Goal: Information Seeking & Learning: Learn about a topic

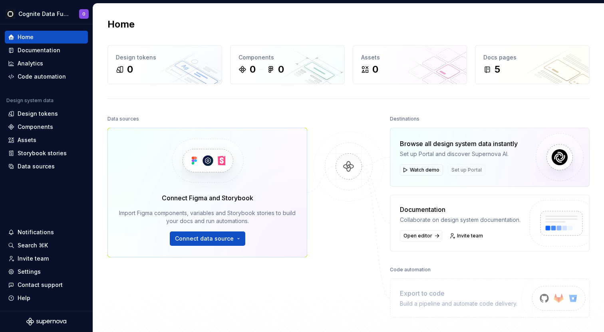
drag, startPoint x: 448, startPoint y: 9, endPoint x: 376, endPoint y: -20, distance: 78.3
click at [376, 4] on div "Home Design tokens 0 Components 0 0 Assets 0 Docs pages 5 Data sources Connect …" at bounding box center [348, 168] width 511 height 329
click at [397, 14] on div "Home Design tokens 0 Components 0 0 Assets 0 Docs pages 5 Data sources Connect …" at bounding box center [348, 184] width 511 height 361
click at [60, 49] on div "Documentation" at bounding box center [46, 50] width 77 height 8
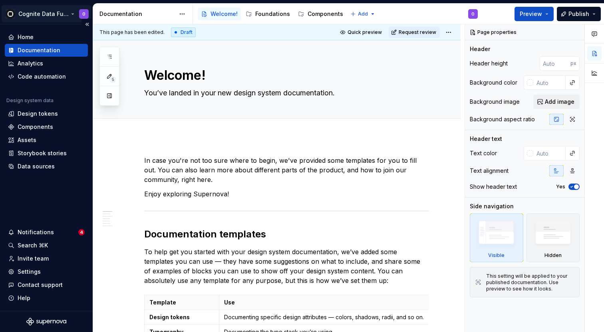
click at [58, 17] on html "Cognite Data Fusion documentation O Home Documentation Analytics Code automatio…" at bounding box center [302, 166] width 604 height 332
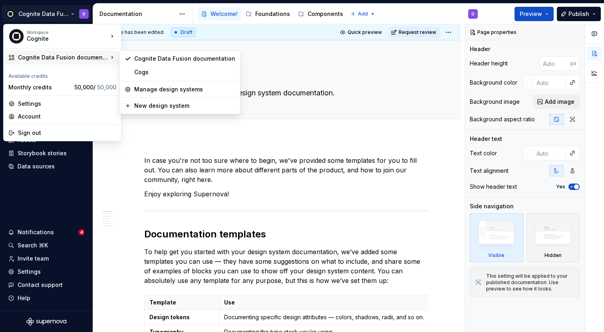
click at [223, 195] on html "Cognite Data Fusion documentation O Home Documentation Analytics Code automatio…" at bounding box center [302, 166] width 604 height 332
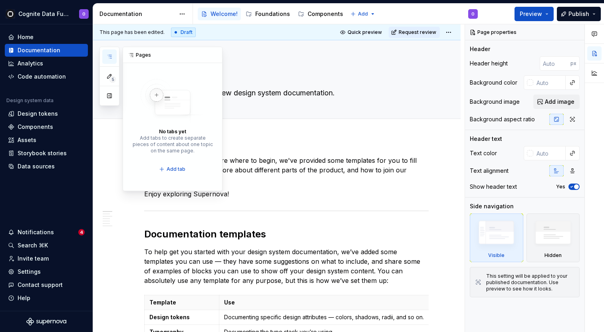
click at [109, 50] on button "button" at bounding box center [109, 57] width 14 height 14
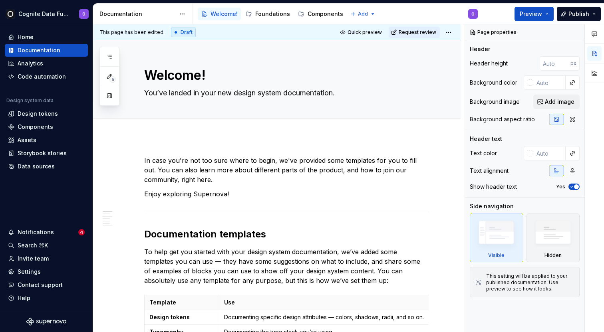
type textarea "*"
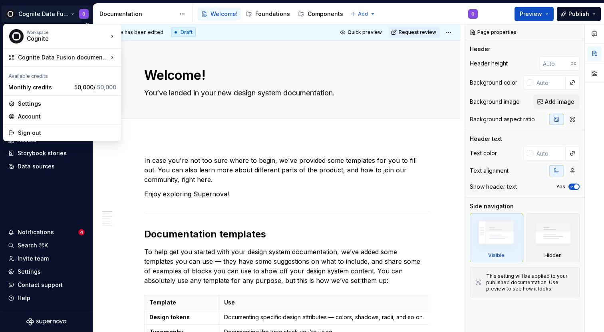
click at [54, 16] on html "Cognite Data Fusion documentation O Home Documentation Analytics Code automatio…" at bounding box center [302, 166] width 604 height 332
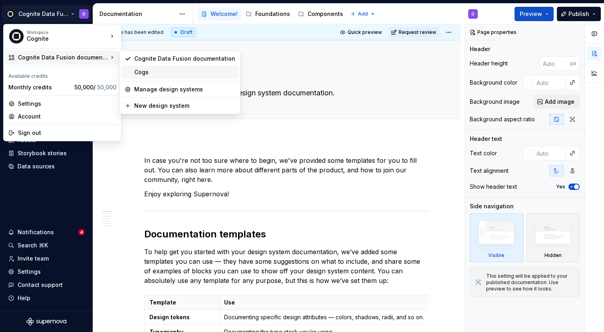
click at [156, 74] on div "Cogs" at bounding box center [184, 72] width 101 height 8
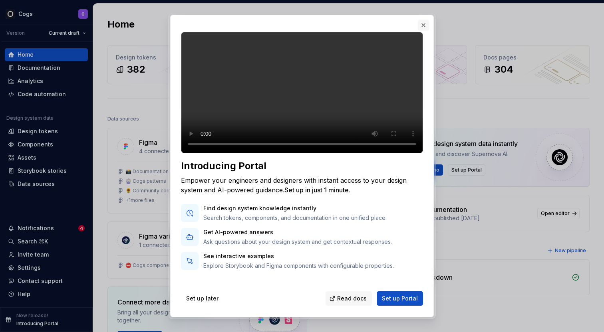
click at [427, 25] on button "button" at bounding box center [423, 25] width 11 height 11
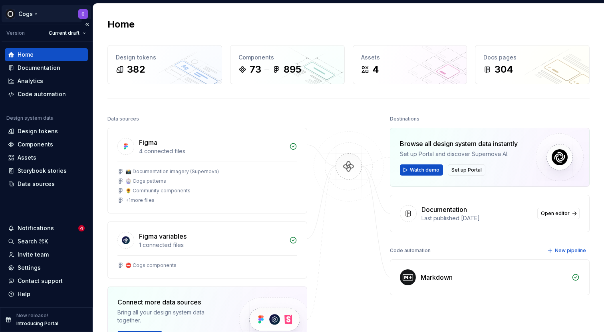
click at [32, 15] on html "Cogs O Version Current draft Home Documentation Analytics Code automation Desig…" at bounding box center [302, 166] width 604 height 332
click at [166, 23] on html "Cogs O Version Current draft Home Documentation Analytics Code automation Desig…" at bounding box center [302, 166] width 604 height 332
